Goal: Find specific page/section: Locate a particular part of the current website

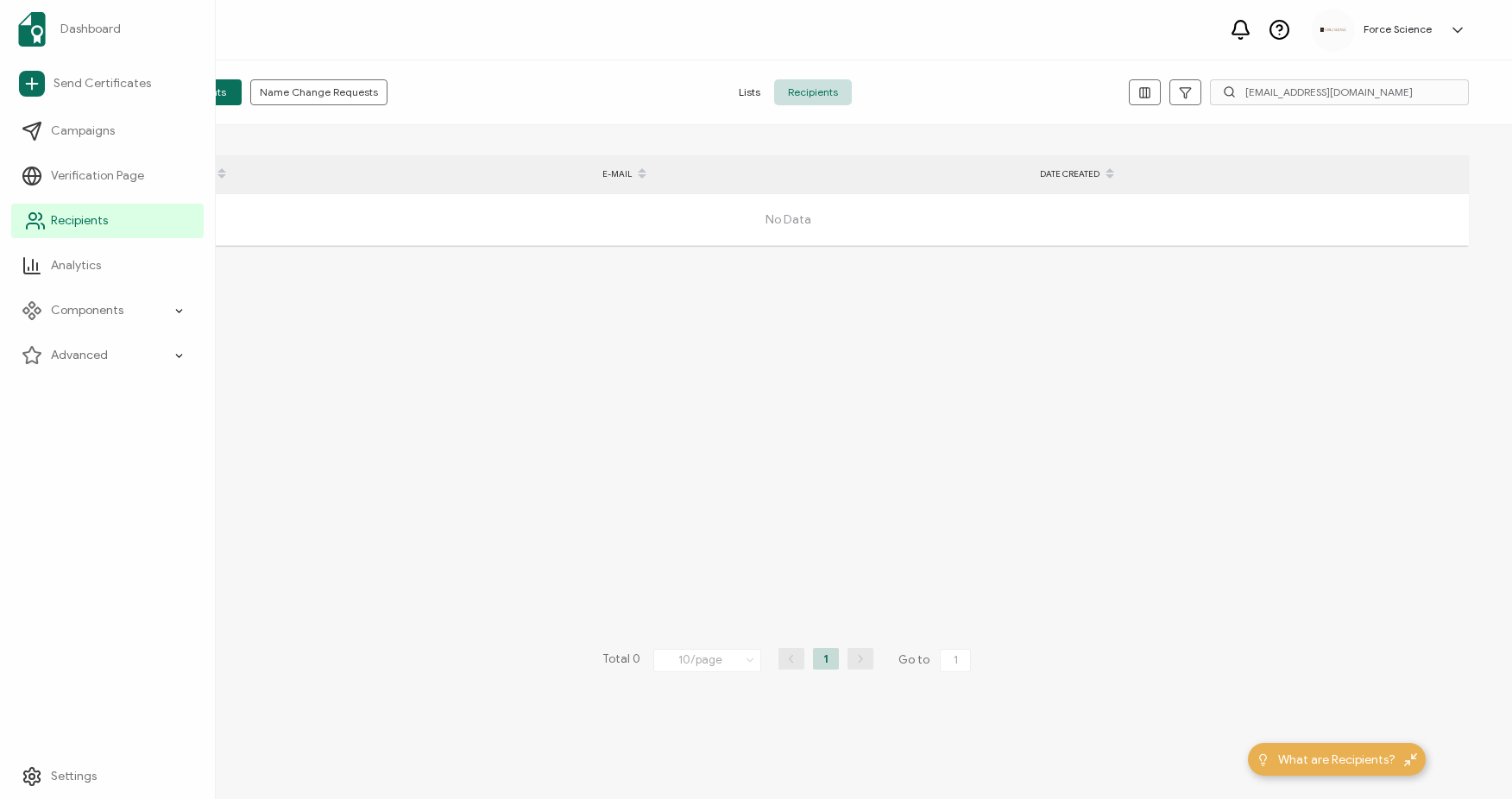
click at [51, 221] on span "Recipients" at bounding box center [79, 221] width 57 height 17
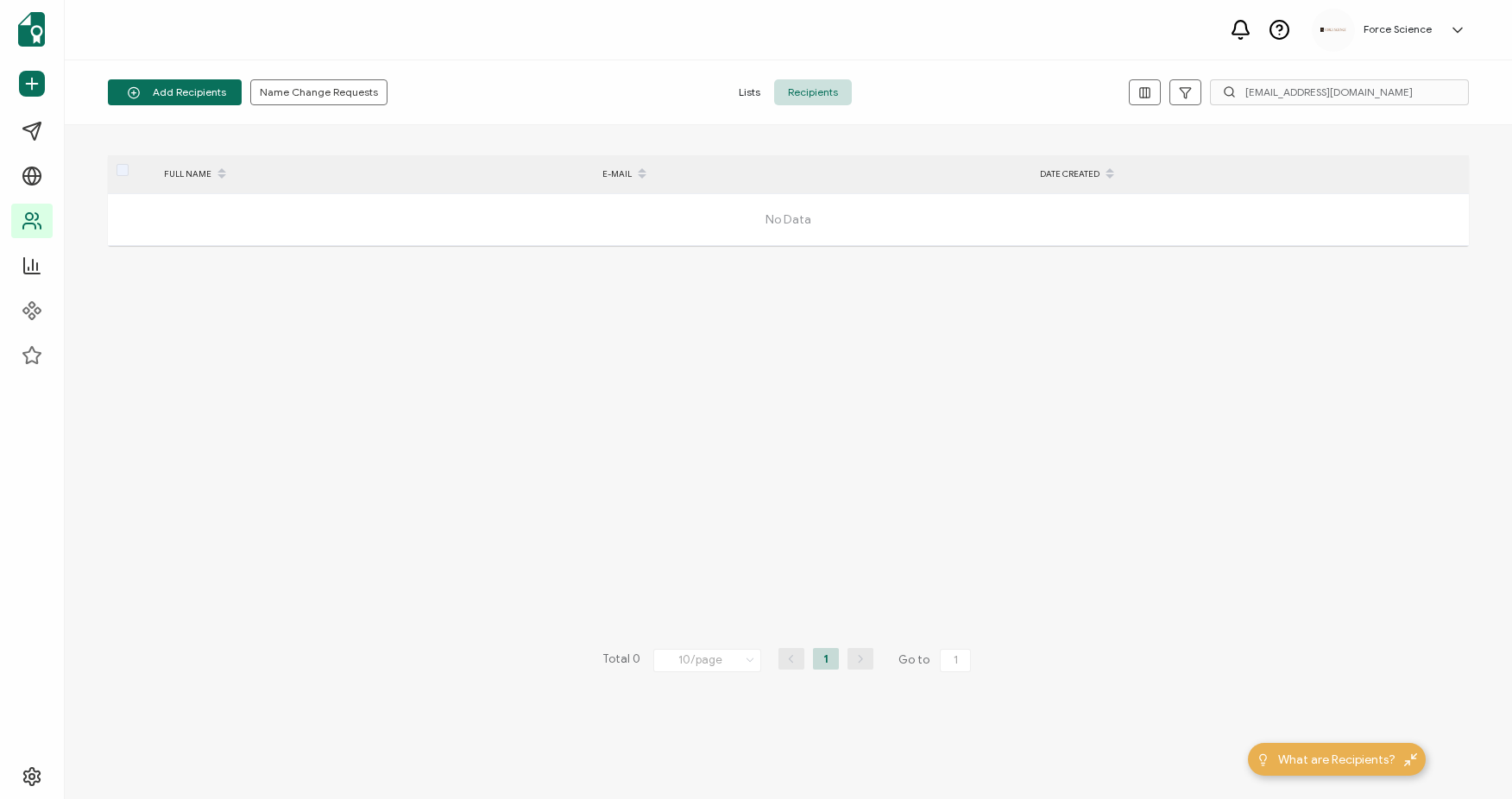
click at [816, 92] on span "Recipients" at bounding box center [813, 92] width 77 height 26
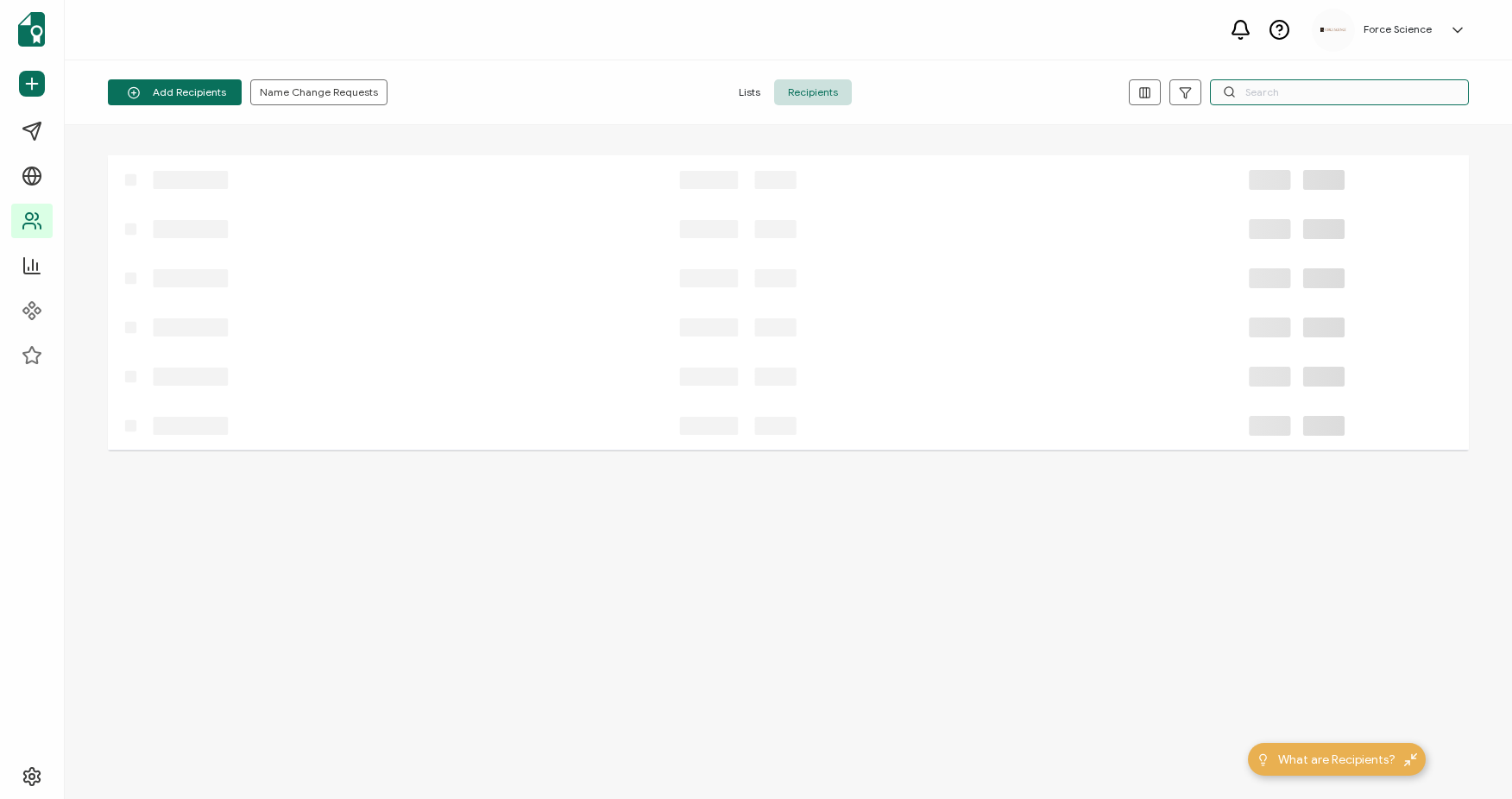
click at [1371, 94] on input "text" at bounding box center [1339, 92] width 259 height 26
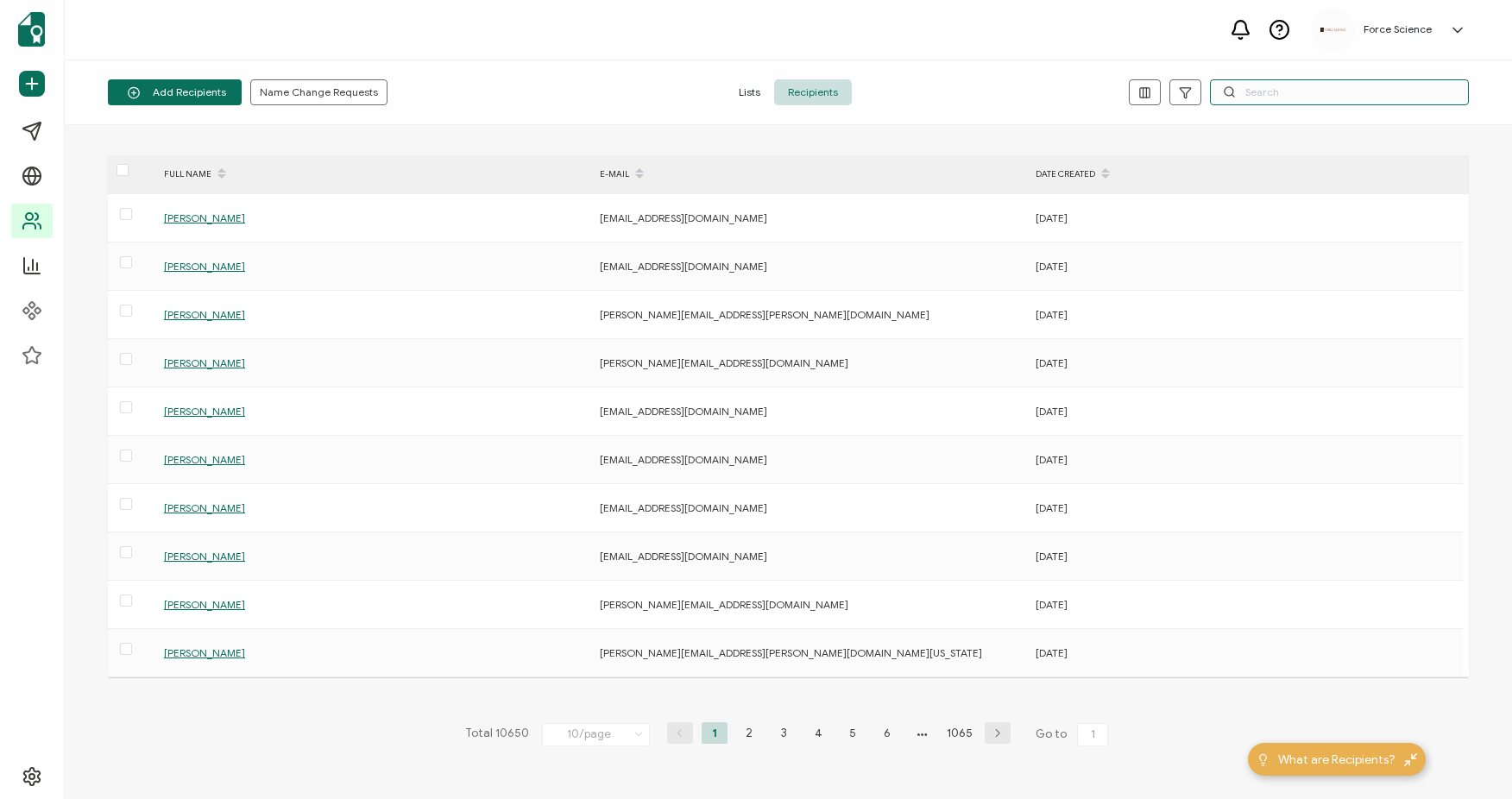
paste input "[PERSON_NAME][EMAIL_ADDRESS][PERSON_NAME][DOMAIN_NAME]"
type input "[PERSON_NAME][EMAIL_ADDRESS][PERSON_NAME][DOMAIN_NAME]"
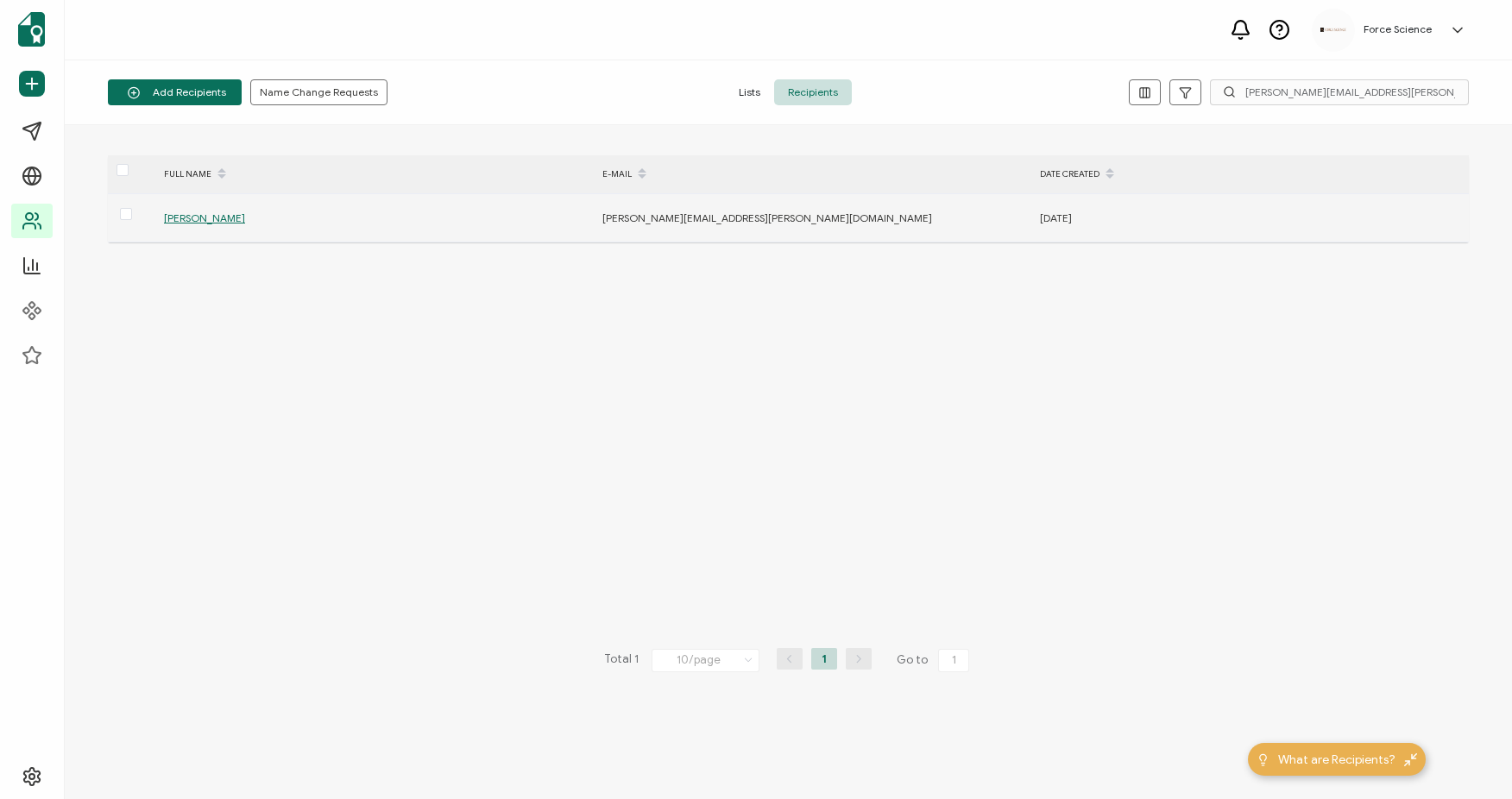
click at [213, 215] on span "[PERSON_NAME]" at bounding box center [204, 218] width 81 height 13
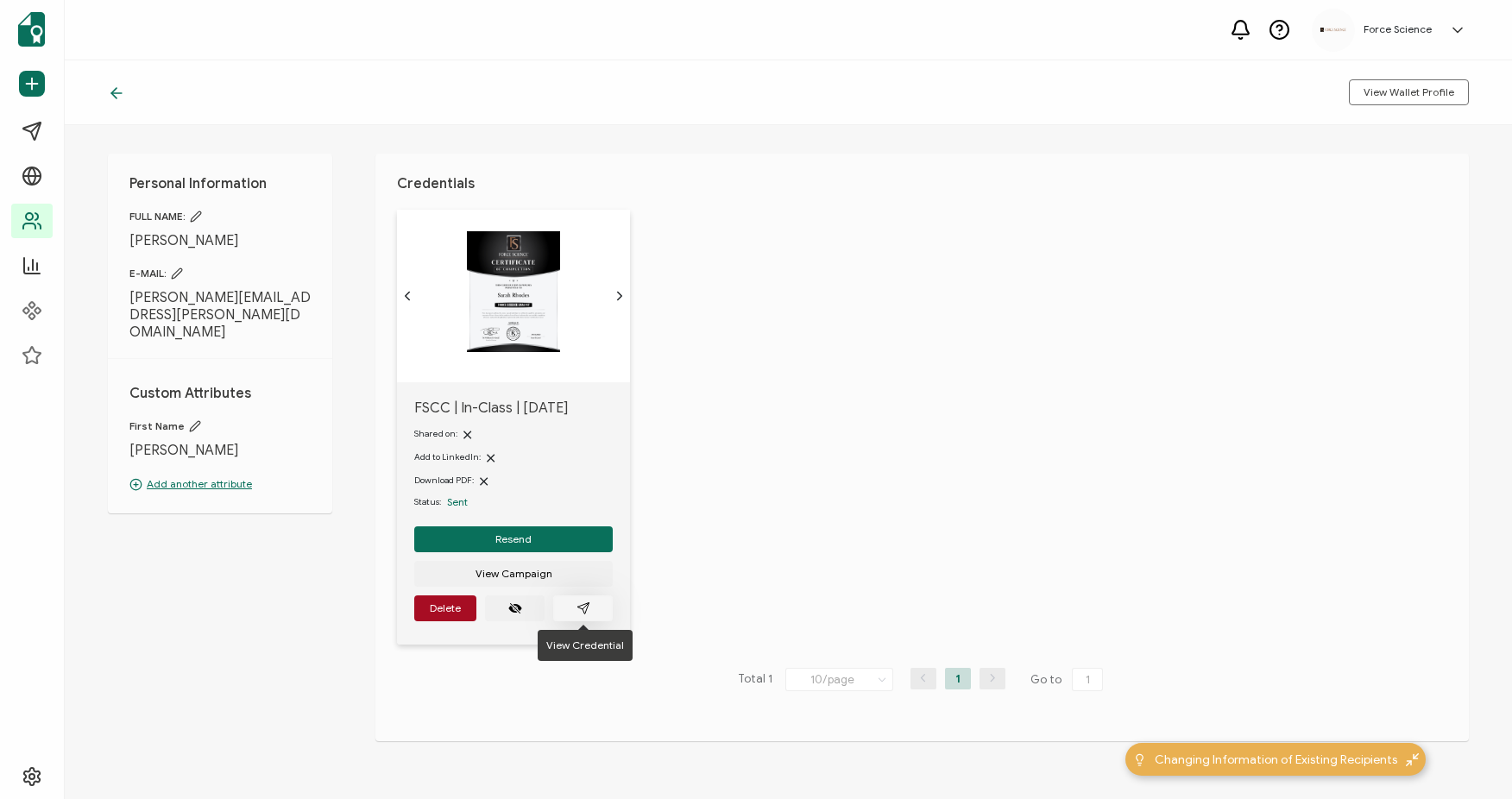
scroll to position [12, 0]
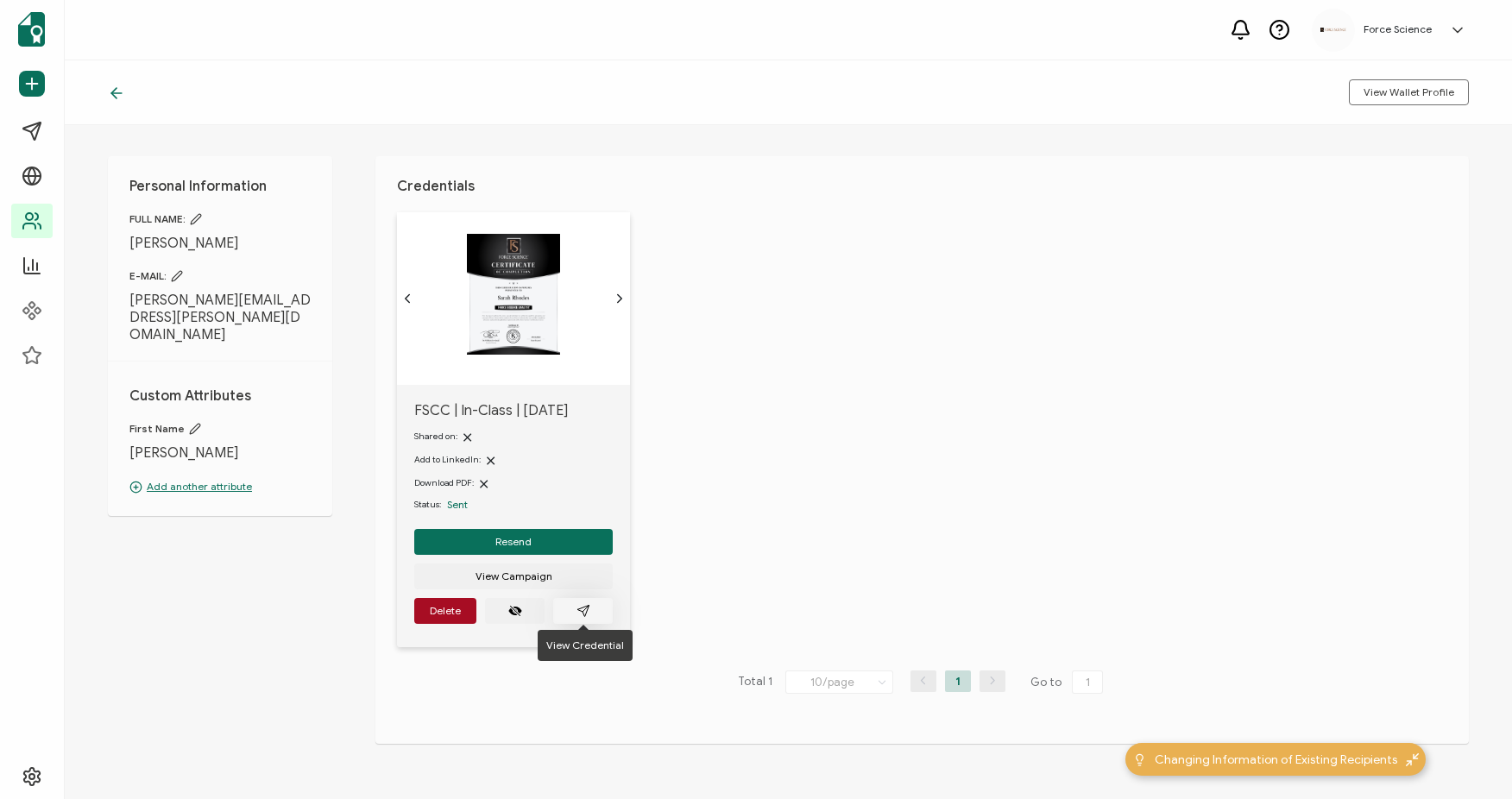
click at [584, 606] on icon "paper plane outline" at bounding box center [583, 611] width 11 height 11
